Goal: Find specific fact: Find contact information

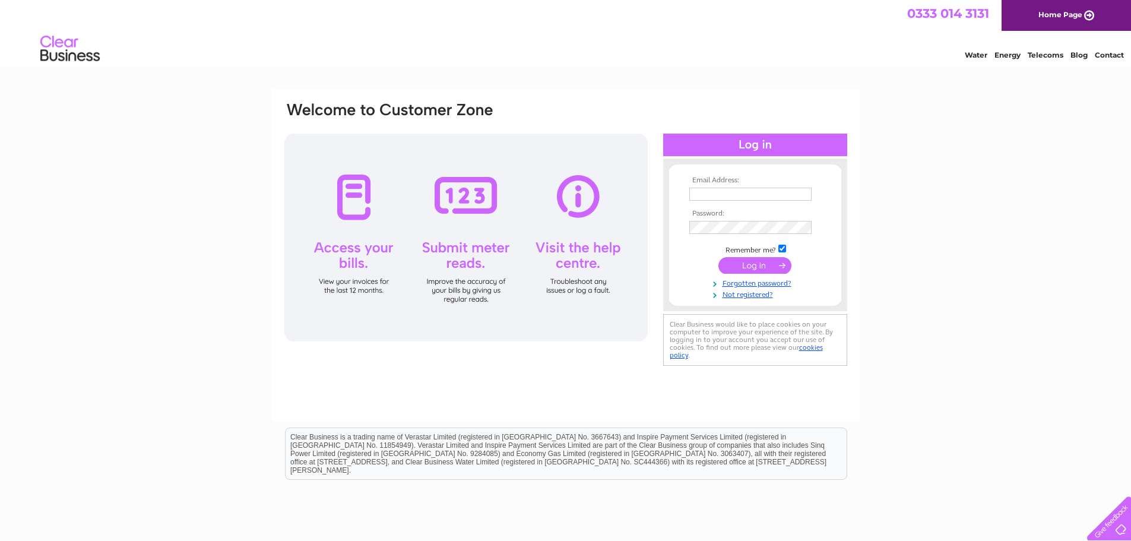
type input "babyfirst@hotmail.co.uk"
click at [742, 263] on input "submit" at bounding box center [754, 265] width 73 height 17
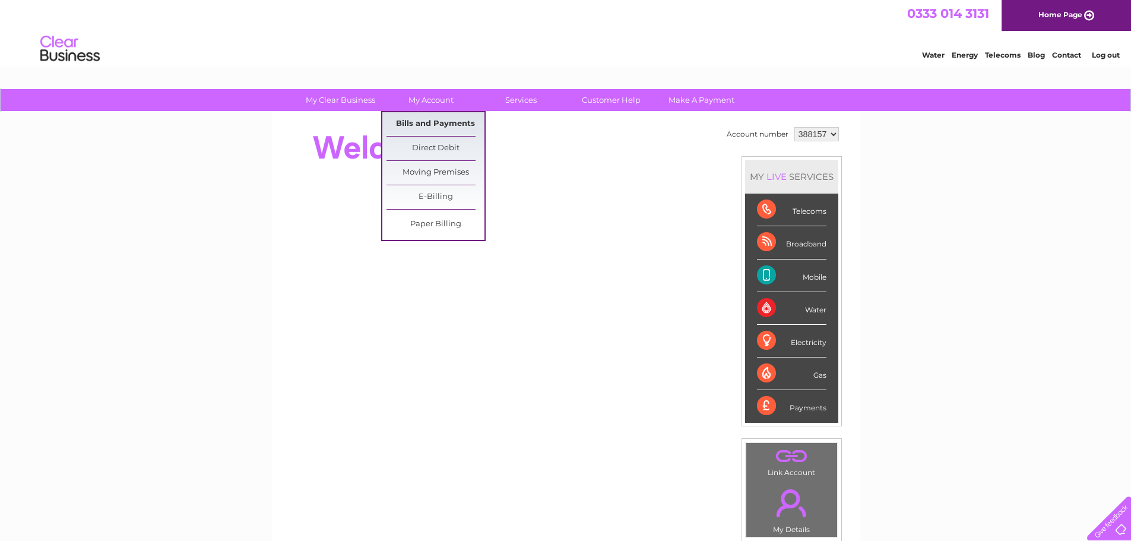
click at [440, 122] on link "Bills and Payments" at bounding box center [435, 124] width 98 height 24
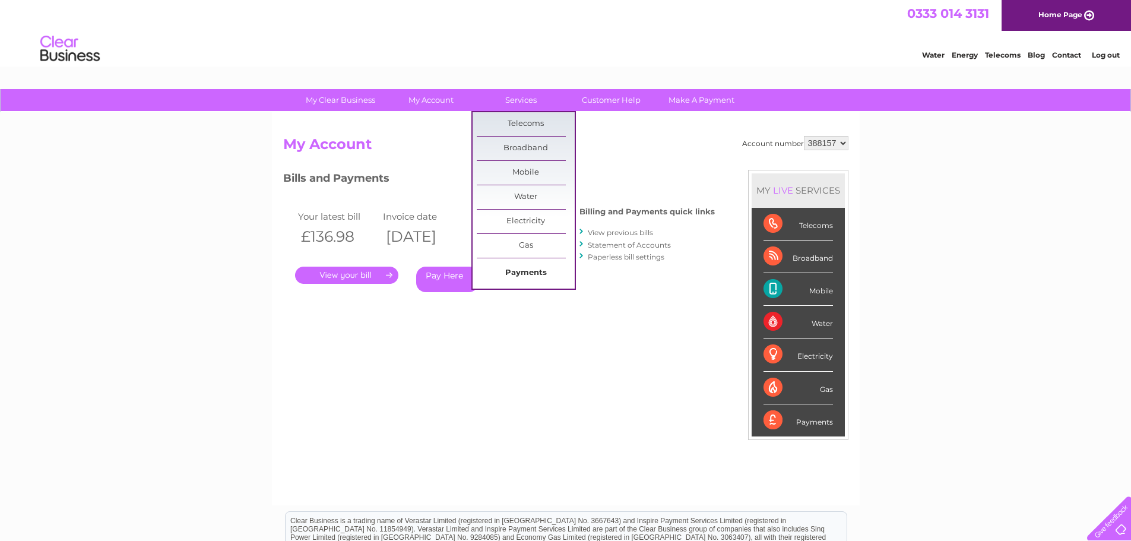
click at [524, 269] on link "Payments" at bounding box center [526, 273] width 98 height 24
click at [521, 149] on link "Broadband" at bounding box center [526, 148] width 98 height 24
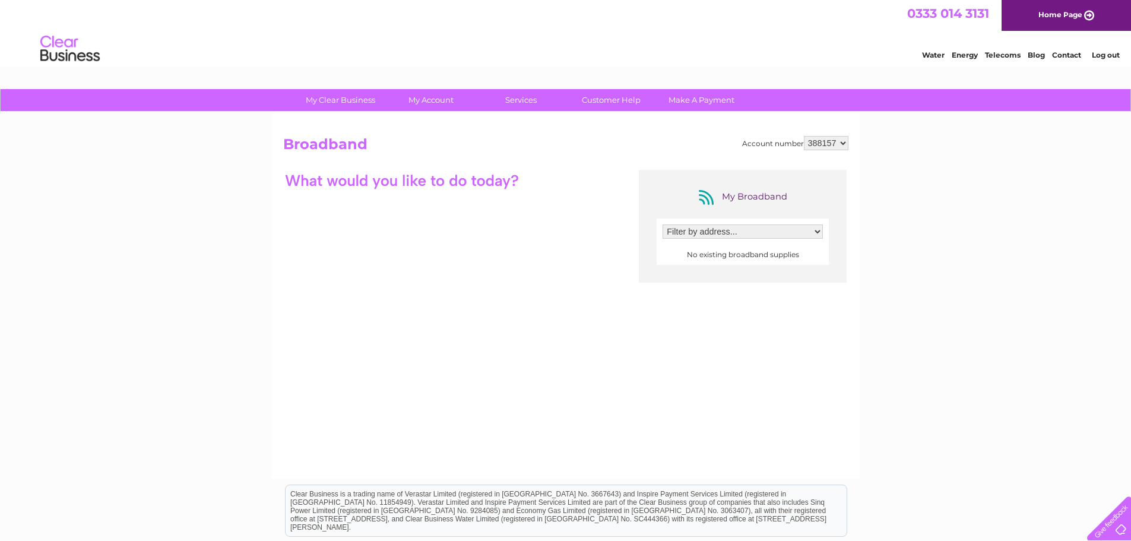
click at [753, 233] on select "Filter by address..." at bounding box center [742, 231] width 160 height 14
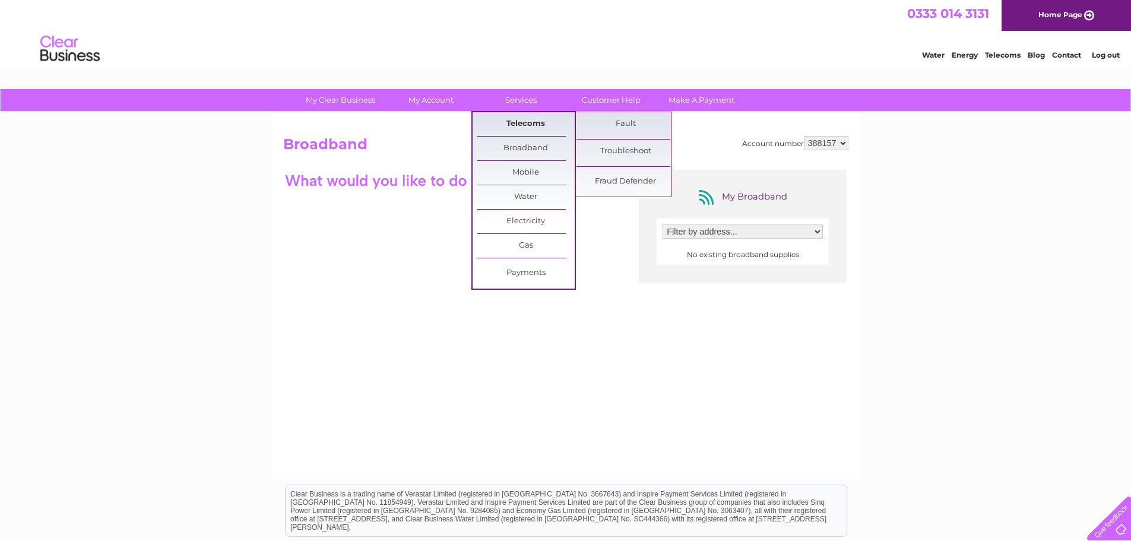
click at [522, 121] on link "Telecoms" at bounding box center [526, 124] width 98 height 24
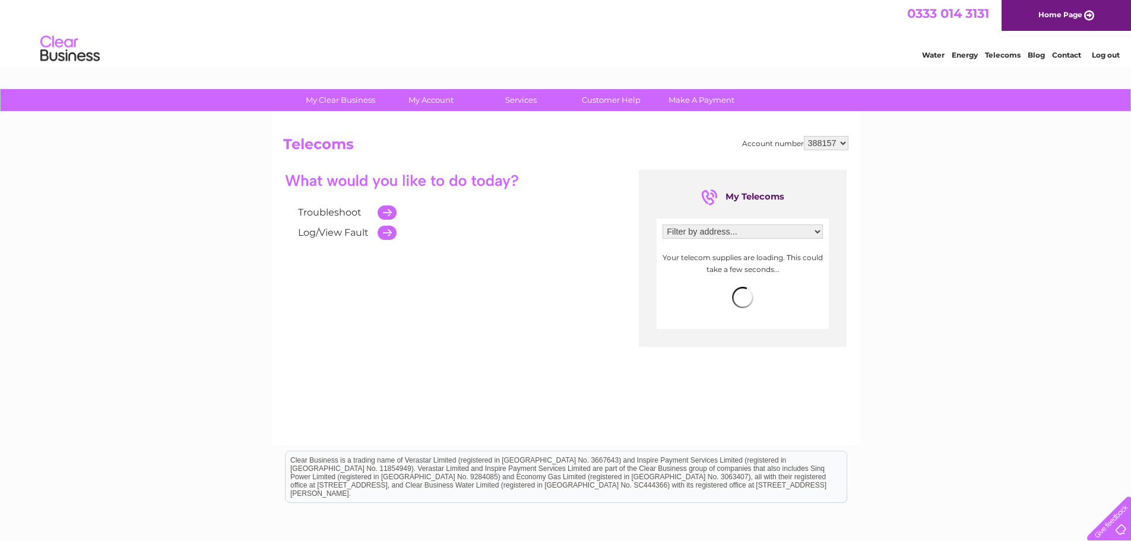
click at [816, 227] on select "Filter by address... Lon Cae Darbi, Cibyn Industrial Estate, Caernarfon, Gwyned…" at bounding box center [742, 231] width 160 height 14
select select "1401004"
click at [662, 224] on select "Filter by address... Lon Cae Darbi, Cibyn Industrial Estate, Caernarfon, Gwyned…" at bounding box center [742, 231] width 160 height 14
click at [795, 253] on span "more info" at bounding box center [801, 251] width 38 height 9
click at [796, 250] on span "more info" at bounding box center [801, 251] width 38 height 9
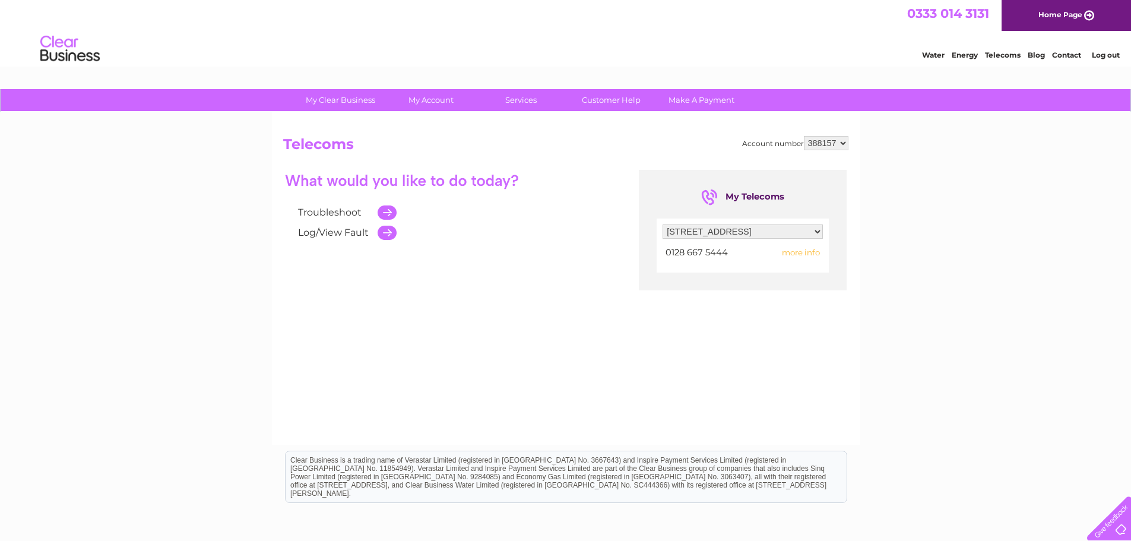
click at [802, 254] on span "more info" at bounding box center [801, 251] width 38 height 9
click at [816, 255] on span "more info" at bounding box center [801, 251] width 38 height 9
click at [707, 255] on span "0128 667 5444" at bounding box center [696, 252] width 62 height 11
click at [798, 250] on span "more info" at bounding box center [801, 251] width 38 height 9
click at [842, 144] on select "388157" at bounding box center [826, 143] width 45 height 14
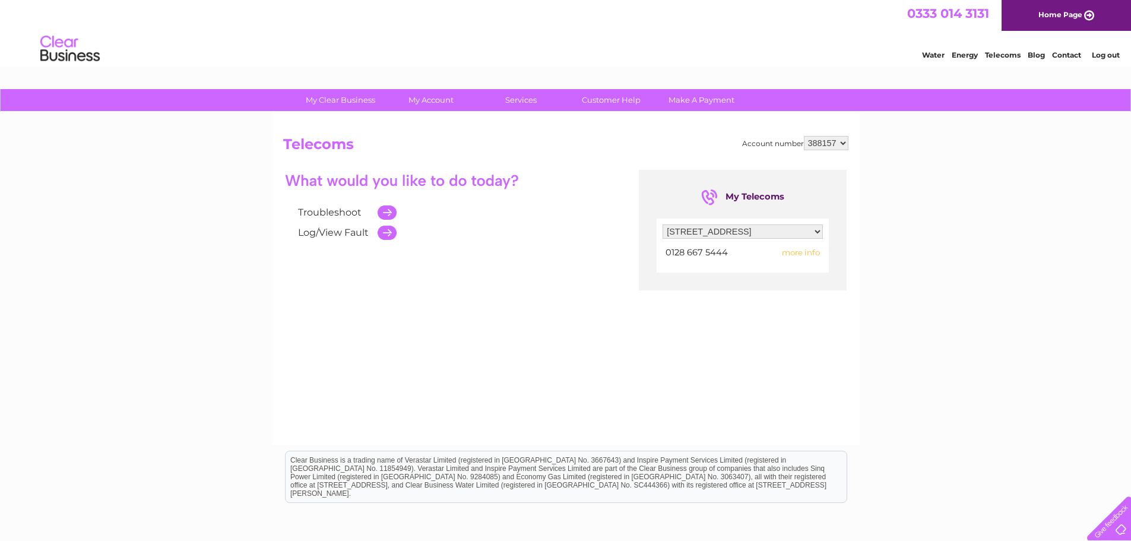
click at [842, 144] on select "388157" at bounding box center [826, 143] width 45 height 14
